Goal: Check status: Check status

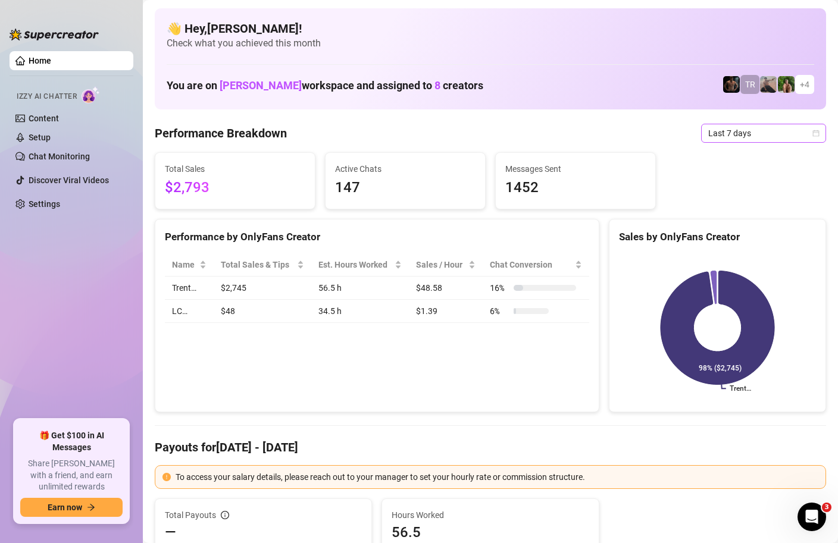
click at [819, 130] on div "Last 7 days" at bounding box center [763, 133] width 125 height 19
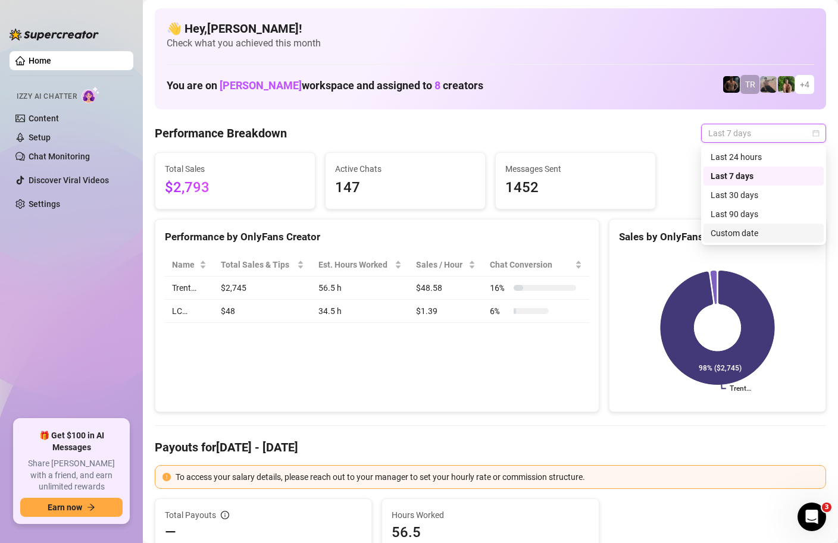
click at [744, 230] on div "Custom date" at bounding box center [763, 233] width 106 height 13
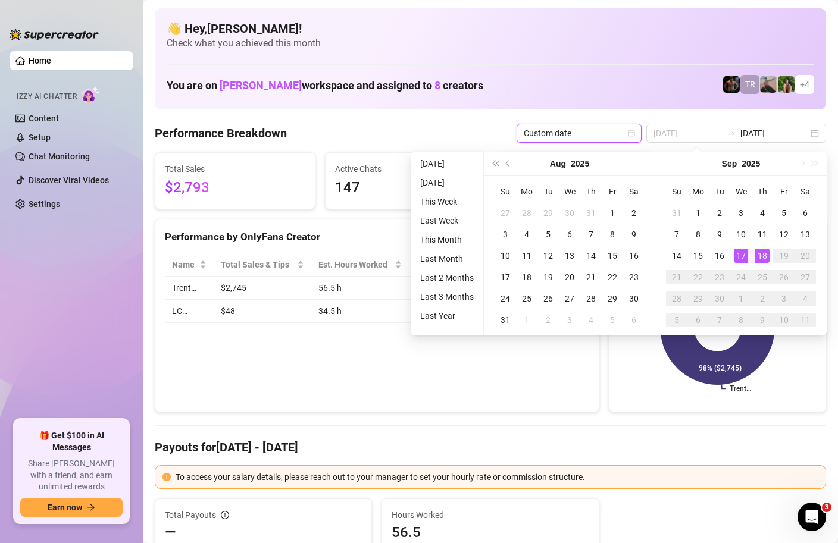
type input "[DATE]"
click at [760, 258] on div "18" at bounding box center [762, 256] width 14 height 14
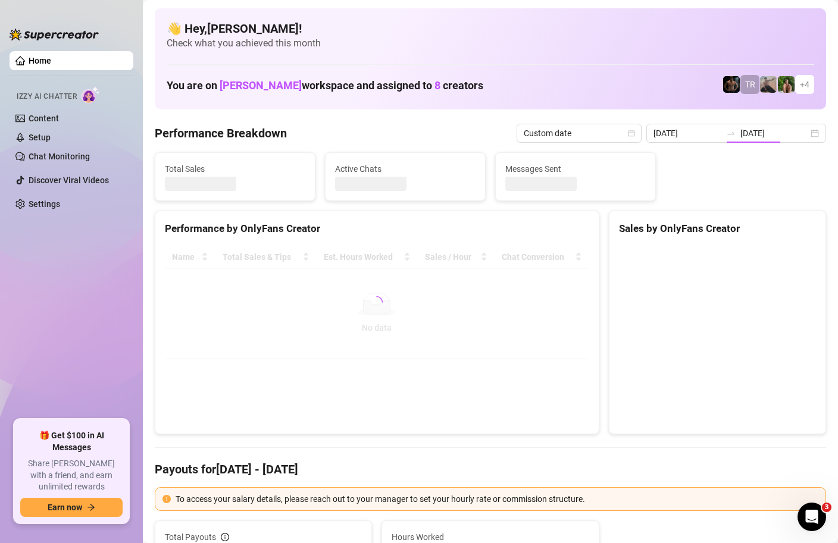
type input "[DATE]"
